Goal: Information Seeking & Learning: Learn about a topic

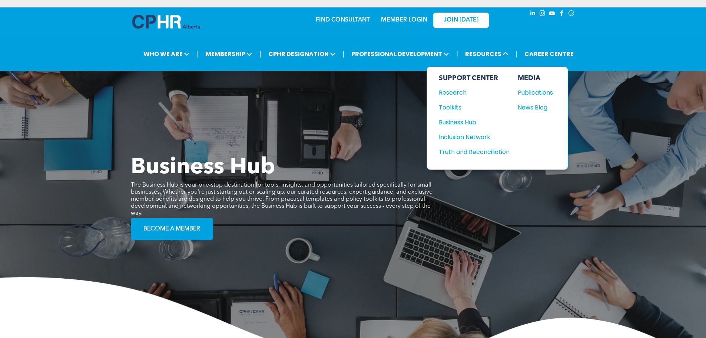
click at [467, 135] on div "Inclusion Network" at bounding box center [471, 136] width 64 height 9
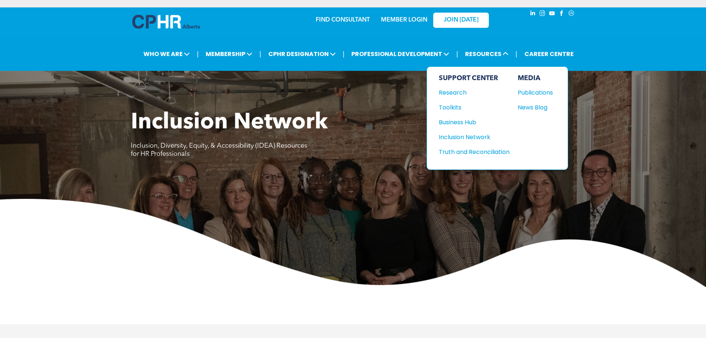
click at [457, 92] on div "Research" at bounding box center [471, 92] width 64 height 9
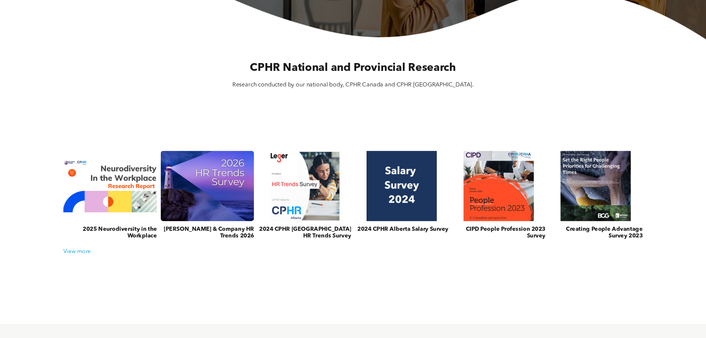
scroll to position [222, 0]
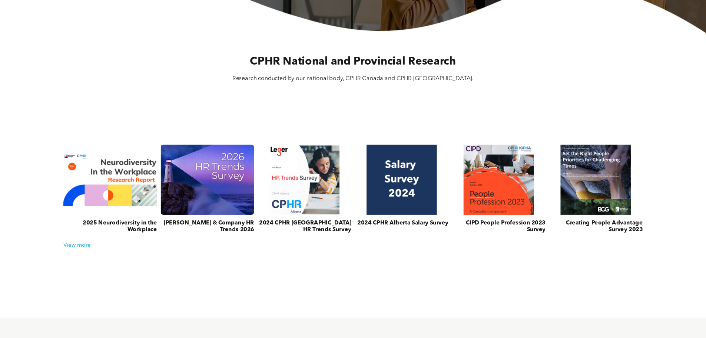
click at [125, 223] on h3 "2025 Neurodiversity in the Workplace" at bounding box center [110, 226] width 94 height 13
click at [100, 189] on link at bounding box center [110, 180] width 94 height 70
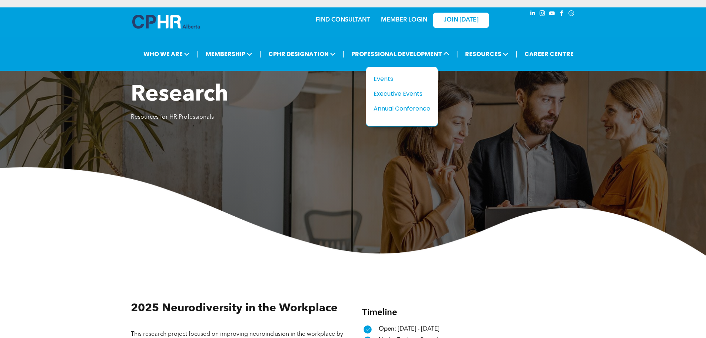
click at [402, 79] on div "Events" at bounding box center [399, 78] width 51 height 9
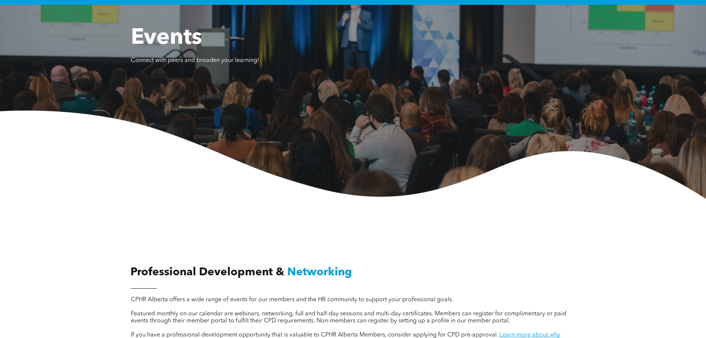
scroll to position [111, 0]
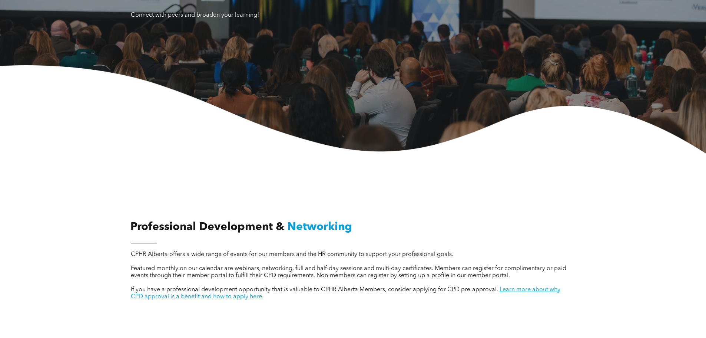
click at [318, 257] on span "CPHR Alberta offers a wide range of events for our members and the HR community…" at bounding box center [292, 254] width 322 height 6
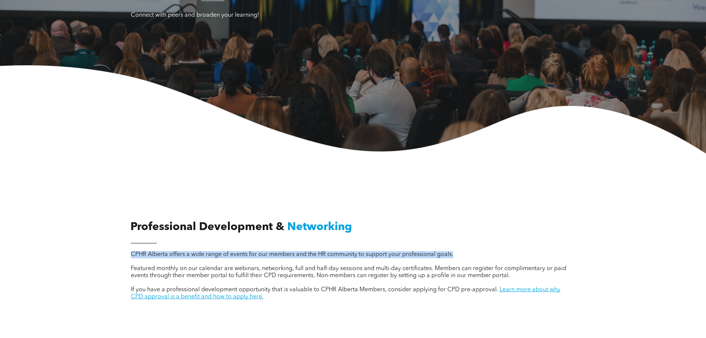
click at [318, 257] on span "CPHR Alberta offers a wide range of events for our members and the HR community…" at bounding box center [292, 254] width 322 height 6
copy span "CPHR Alberta offers a wide range of events for our members and the HR community…"
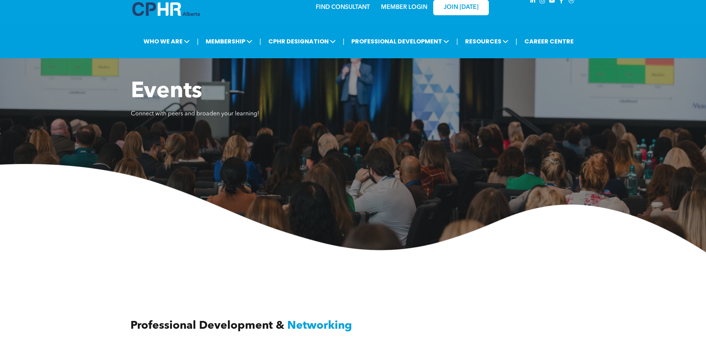
scroll to position [0, 0]
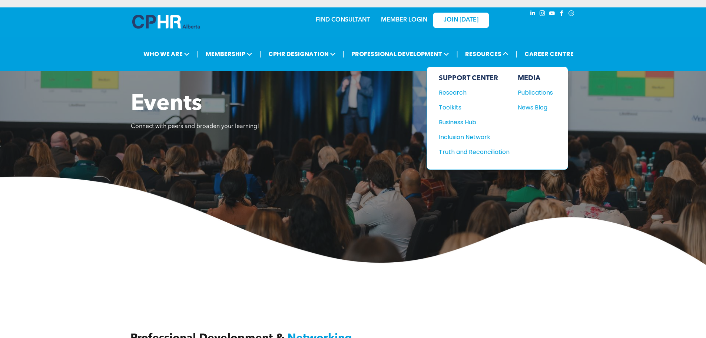
click at [461, 93] on div "Research" at bounding box center [471, 92] width 64 height 9
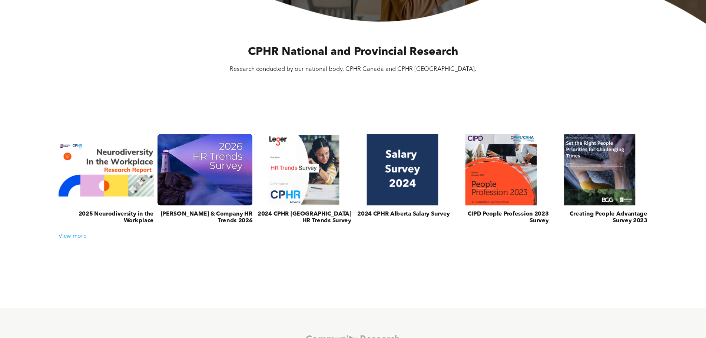
scroll to position [259, 0]
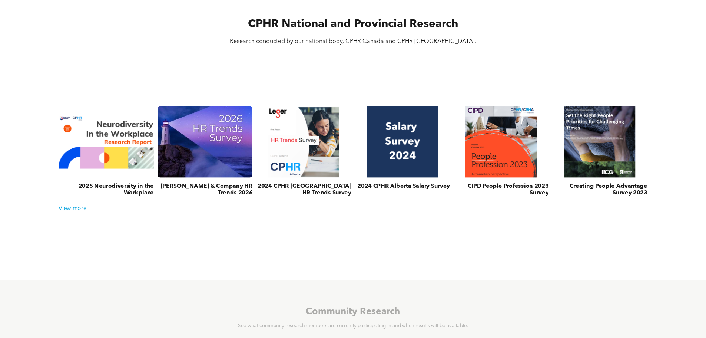
click at [125, 194] on h3 "2025 Neurodiversity in the Workplace" at bounding box center [106, 190] width 95 height 14
click at [114, 159] on link at bounding box center [106, 142] width 95 height 72
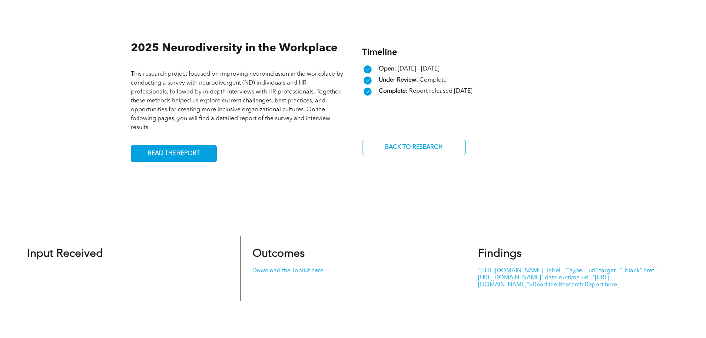
scroll to position [259, 0]
